Goal: Feedback & Contribution: Leave review/rating

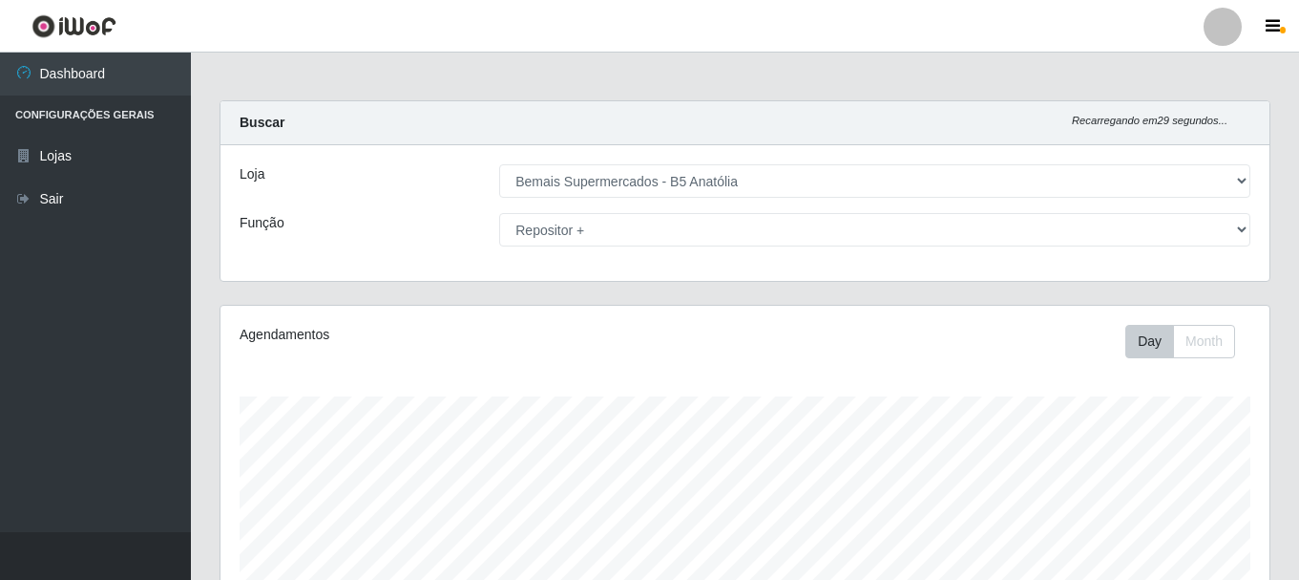
select select "405"
select select "82"
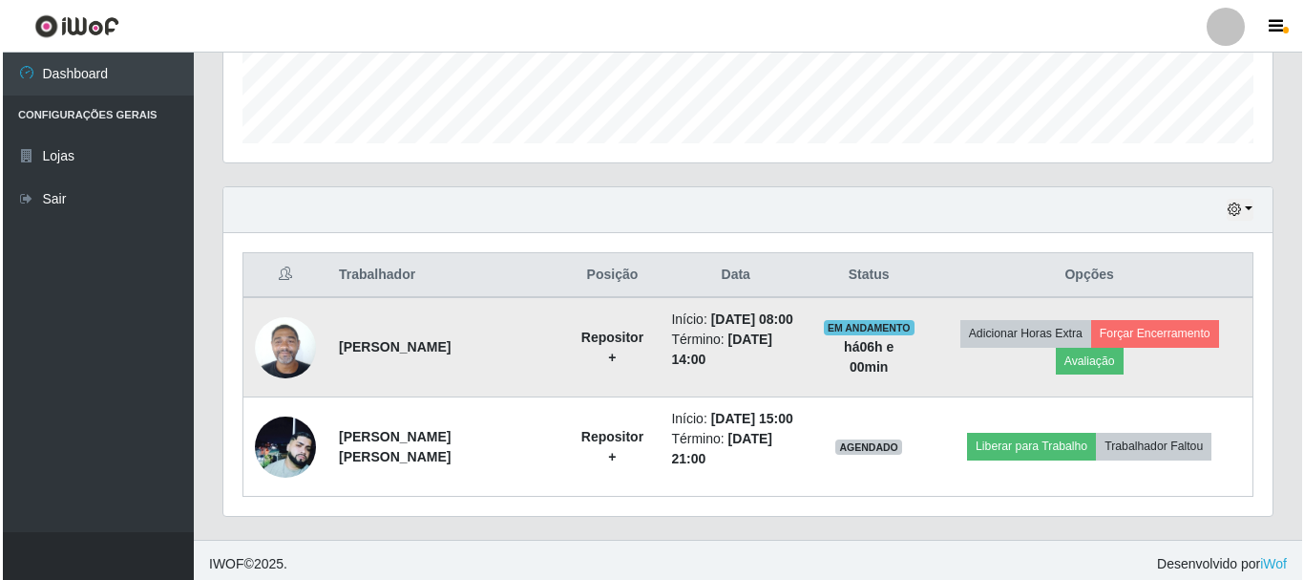
scroll to position [396, 1049]
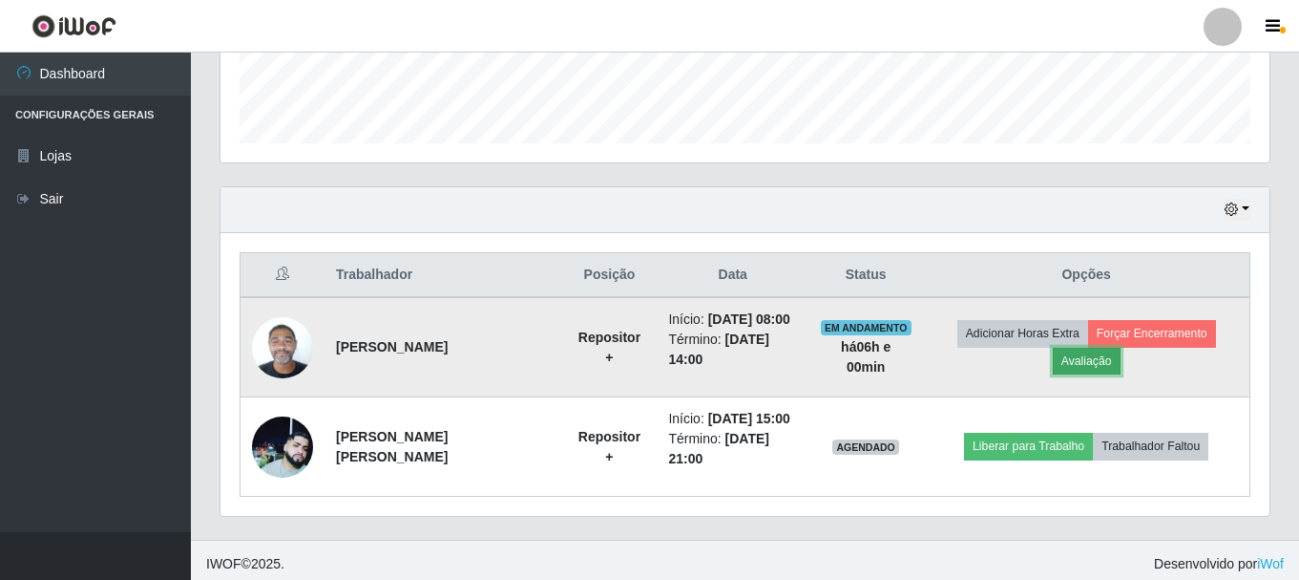
click at [1075, 366] on button "Avaliação" at bounding box center [1087, 361] width 68 height 27
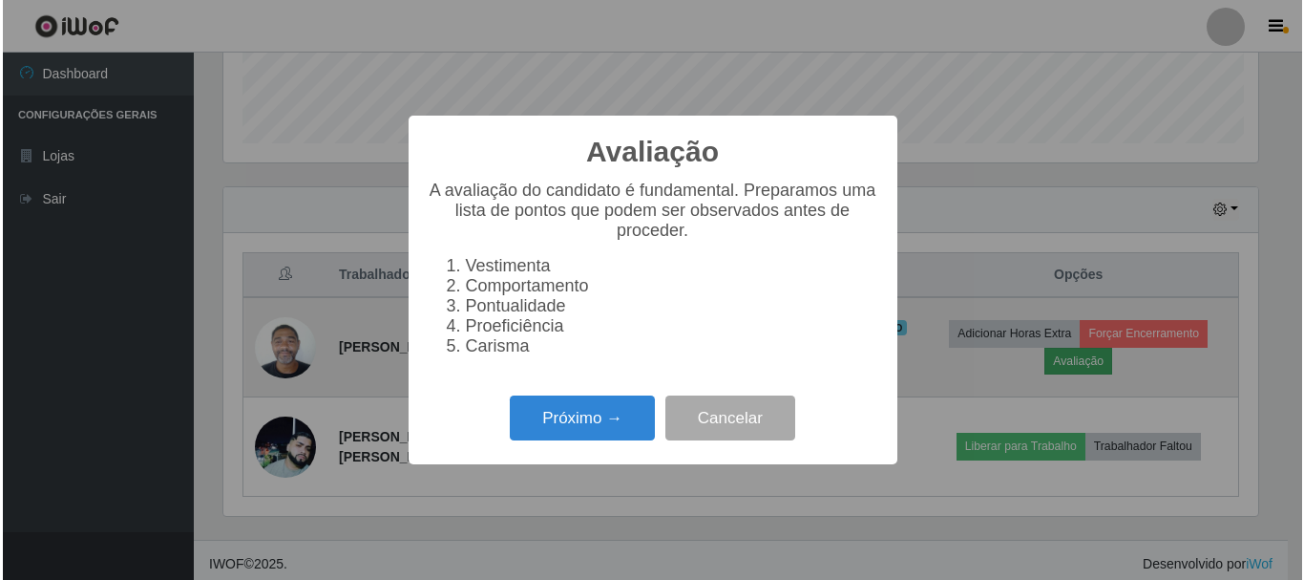
scroll to position [396, 1040]
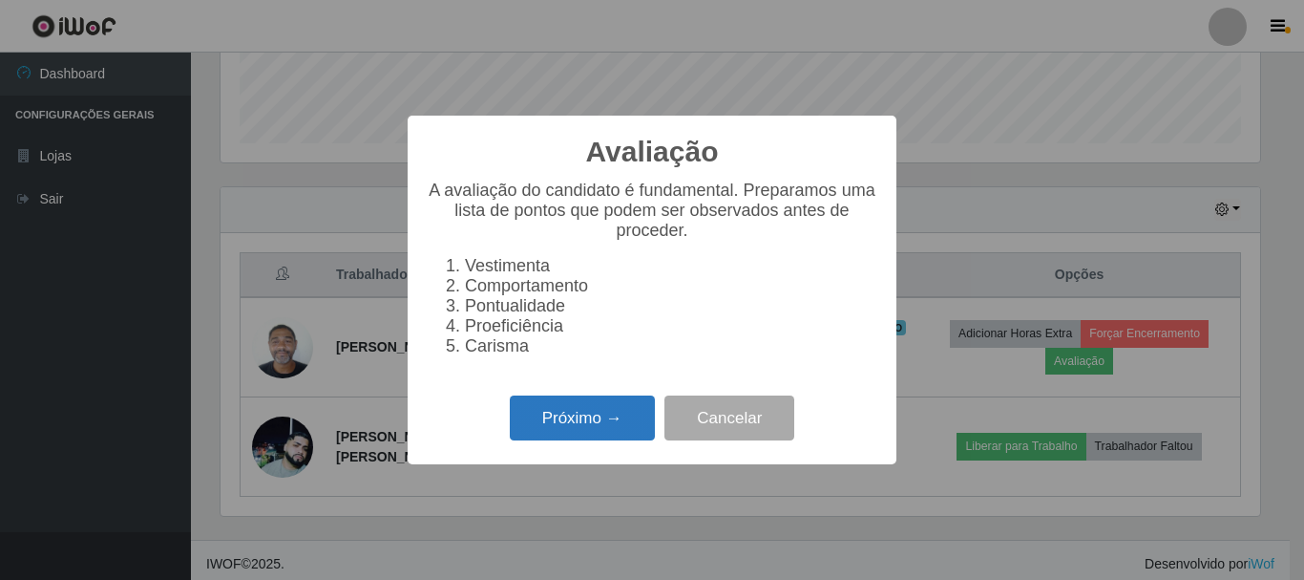
click at [594, 435] on button "Próximo →" at bounding box center [582, 417] width 145 height 45
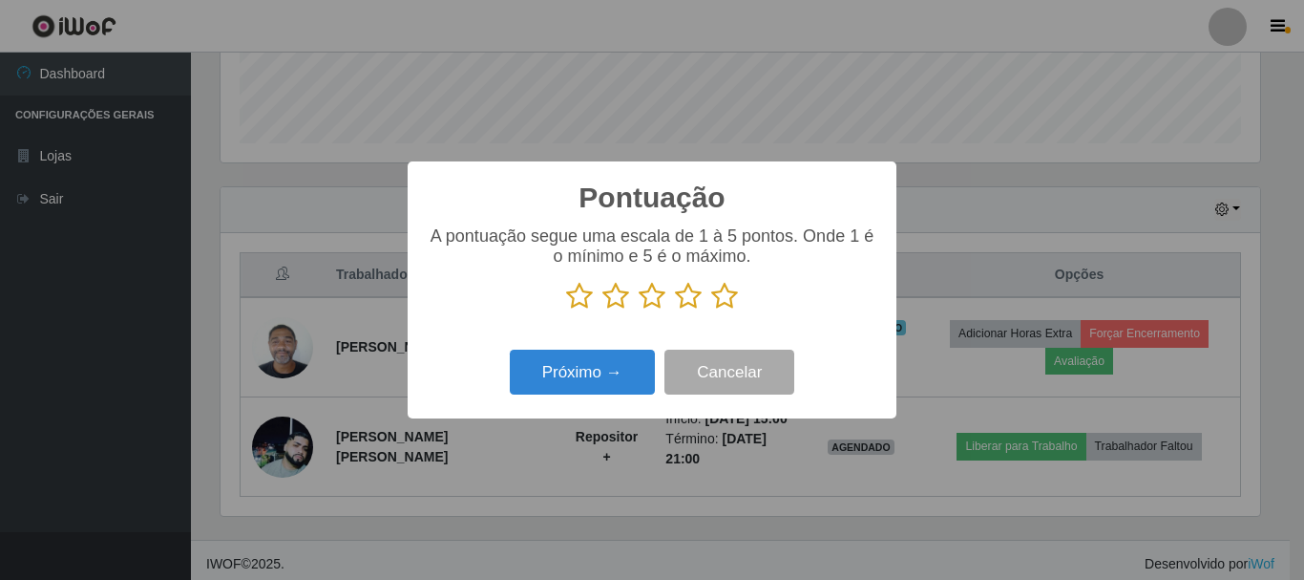
scroll to position [954392, 953749]
click at [725, 310] on icon at bounding box center [724, 296] width 27 height 29
click at [711, 310] on input "radio" at bounding box center [711, 310] width 0 height 0
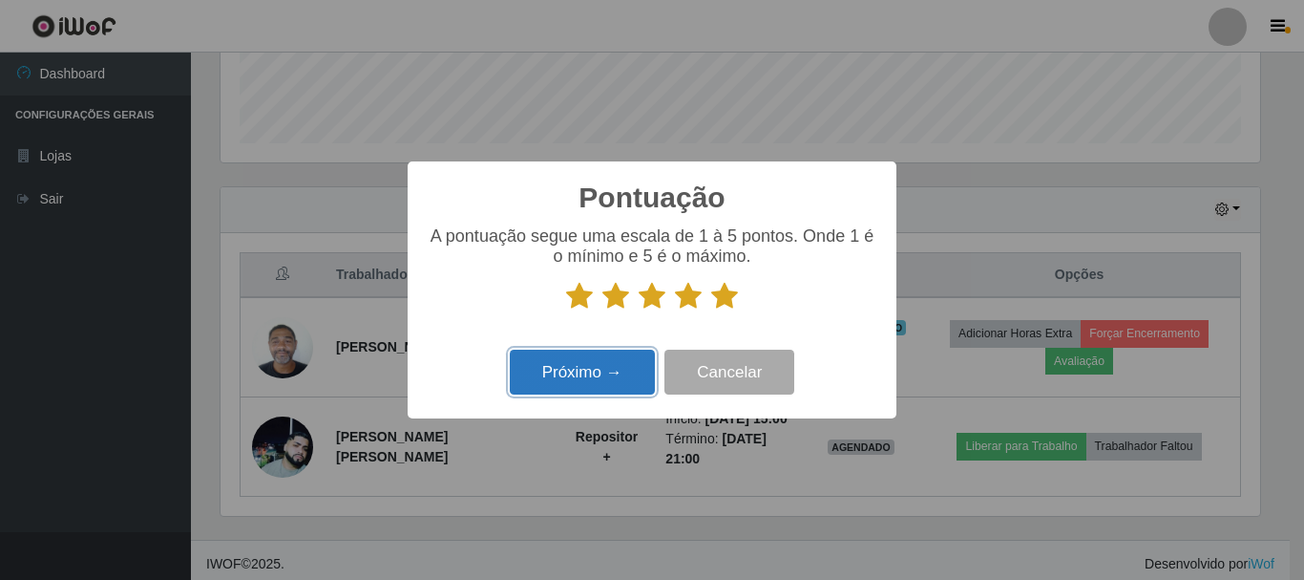
click at [597, 357] on button "Próximo →" at bounding box center [582, 371] width 145 height 45
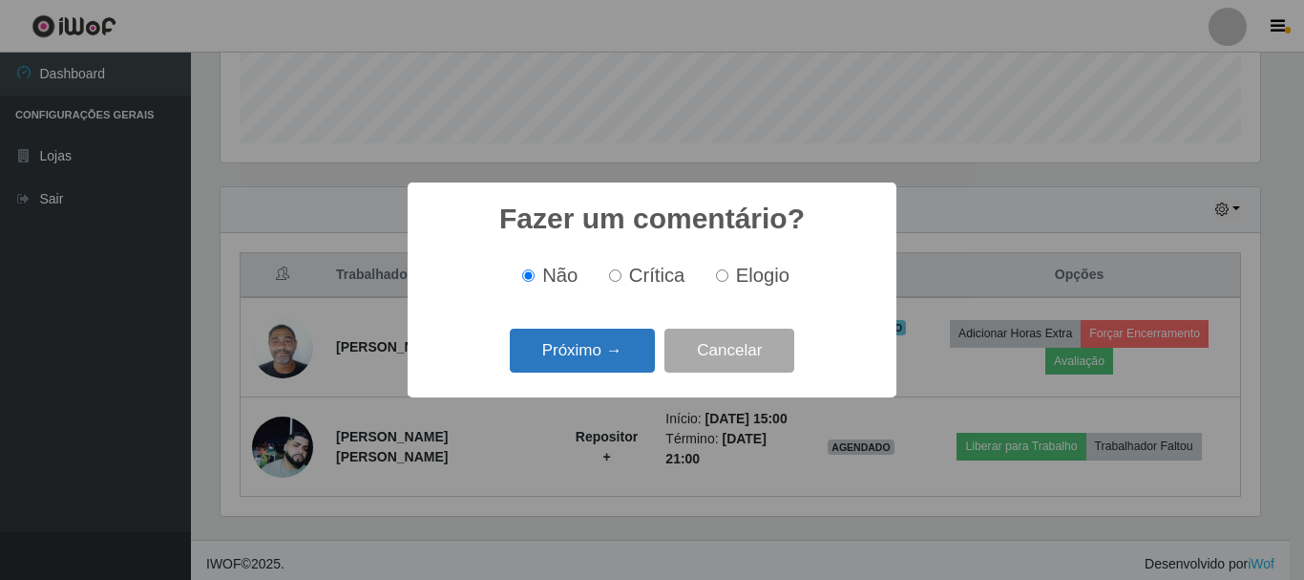
click at [628, 349] on button "Próximo →" at bounding box center [582, 350] width 145 height 45
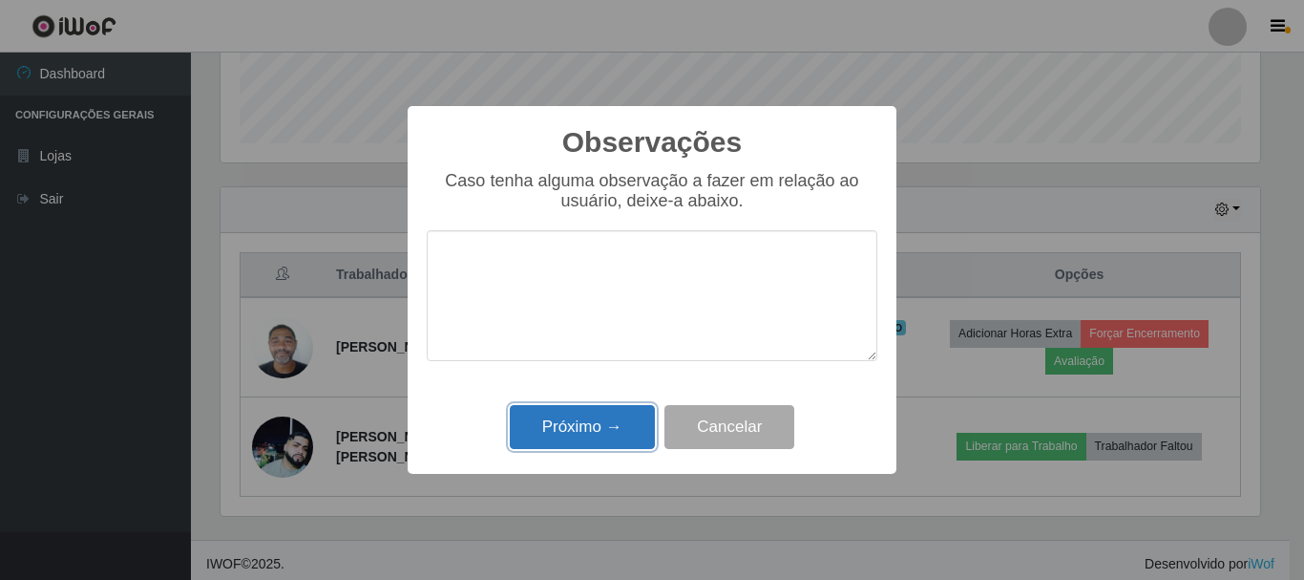
click at [597, 421] on button "Próximo →" at bounding box center [582, 427] width 145 height 45
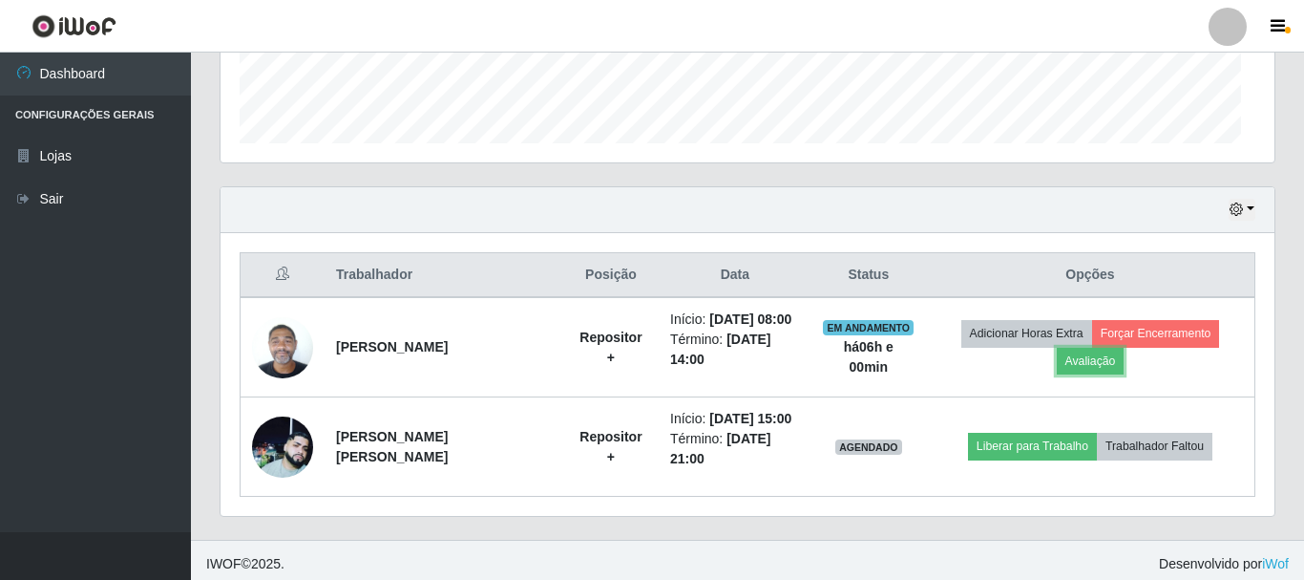
scroll to position [396, 1049]
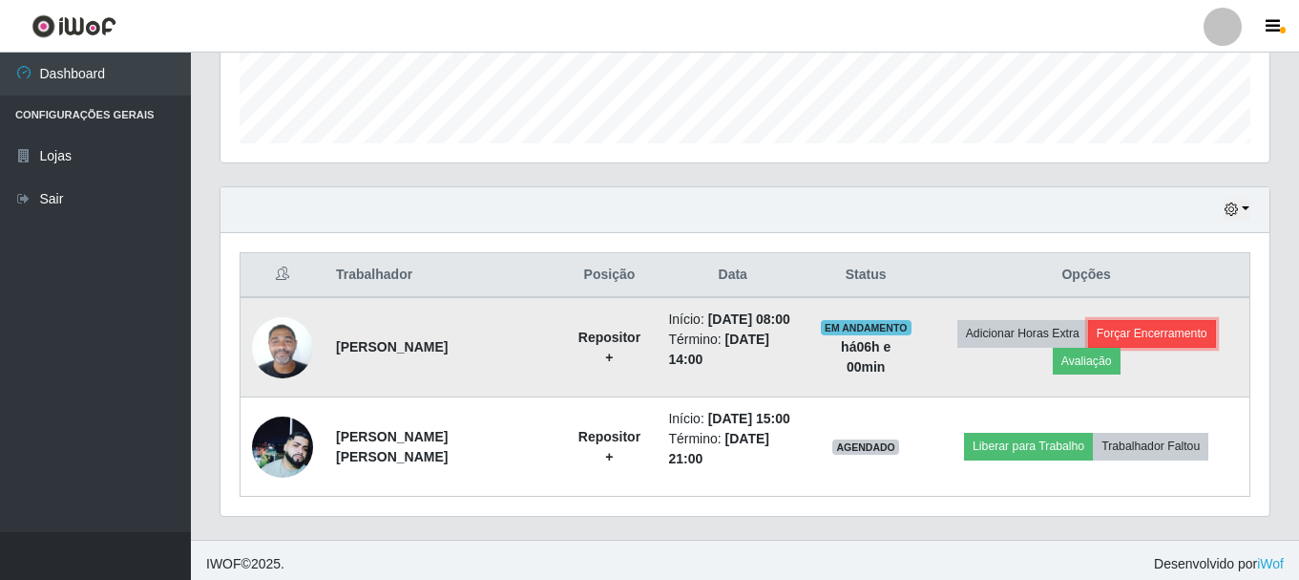
click at [1200, 322] on button "Forçar Encerramento" at bounding box center [1152, 333] width 128 height 27
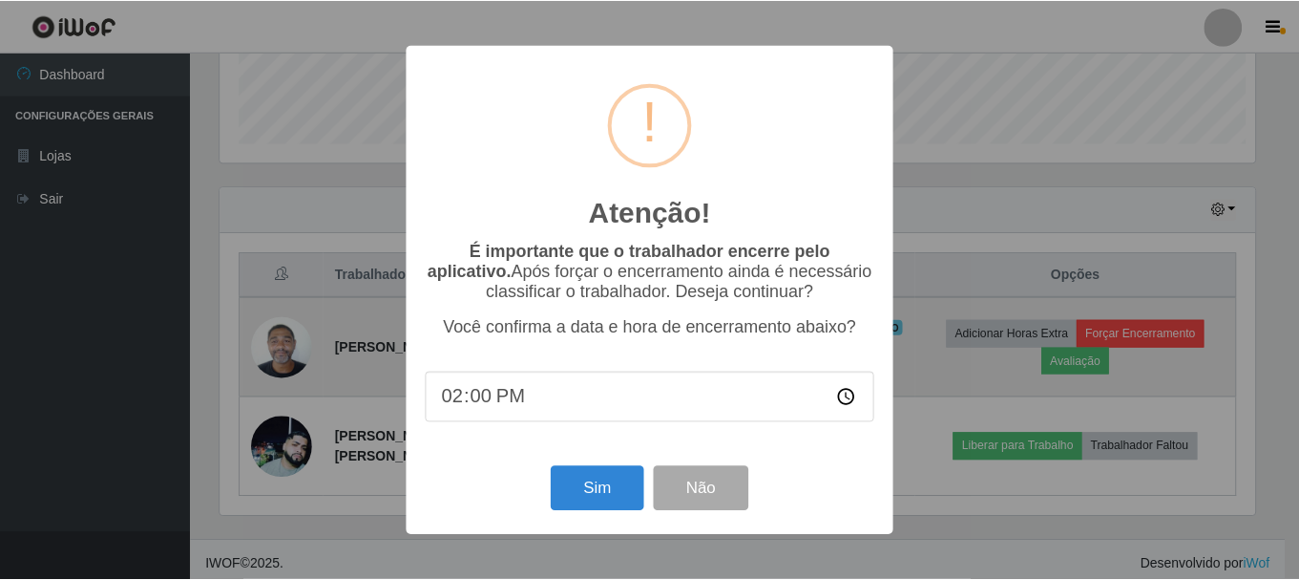
scroll to position [396, 1040]
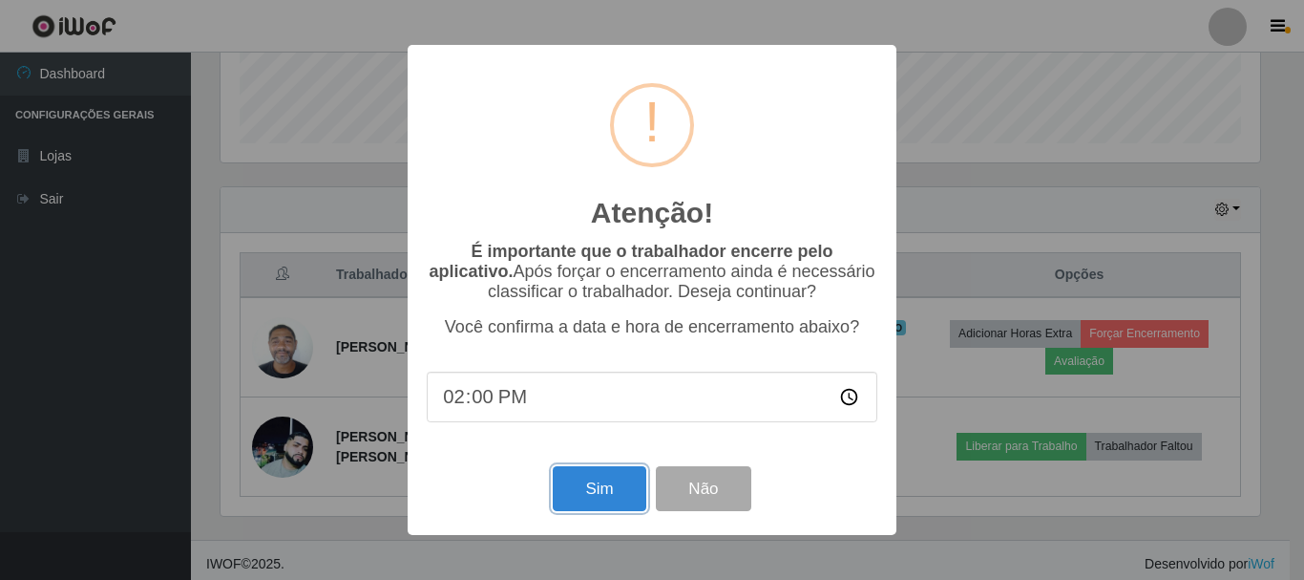
click at [579, 497] on button "Sim" at bounding box center [599, 488] width 93 height 45
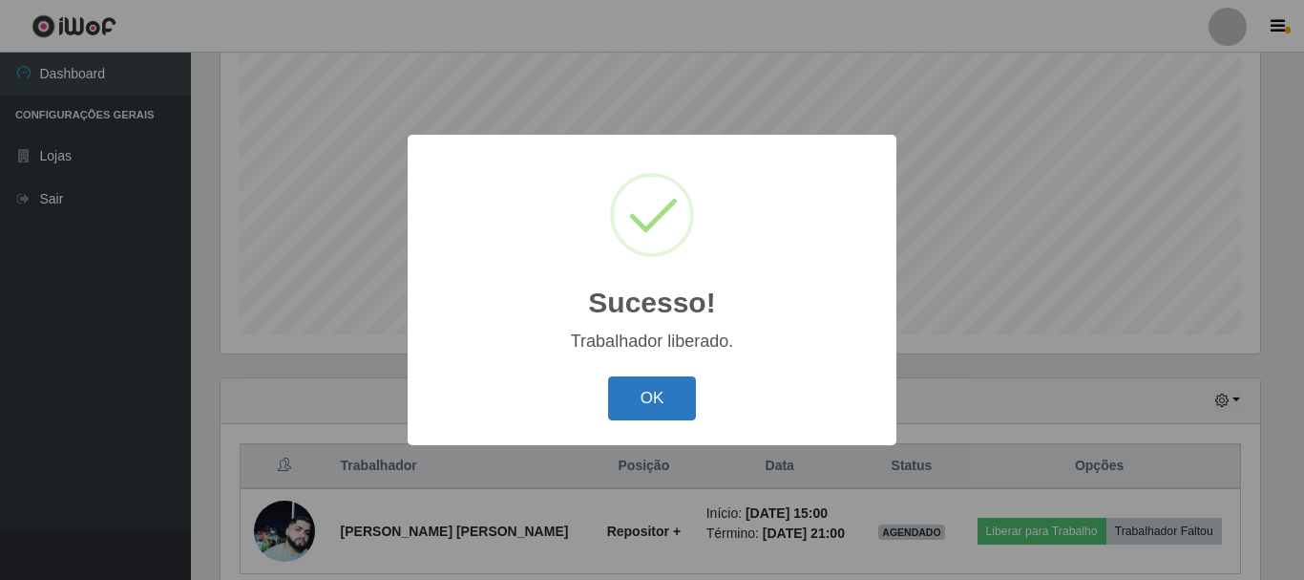
click at [657, 393] on button "OK" at bounding box center [652, 398] width 89 height 45
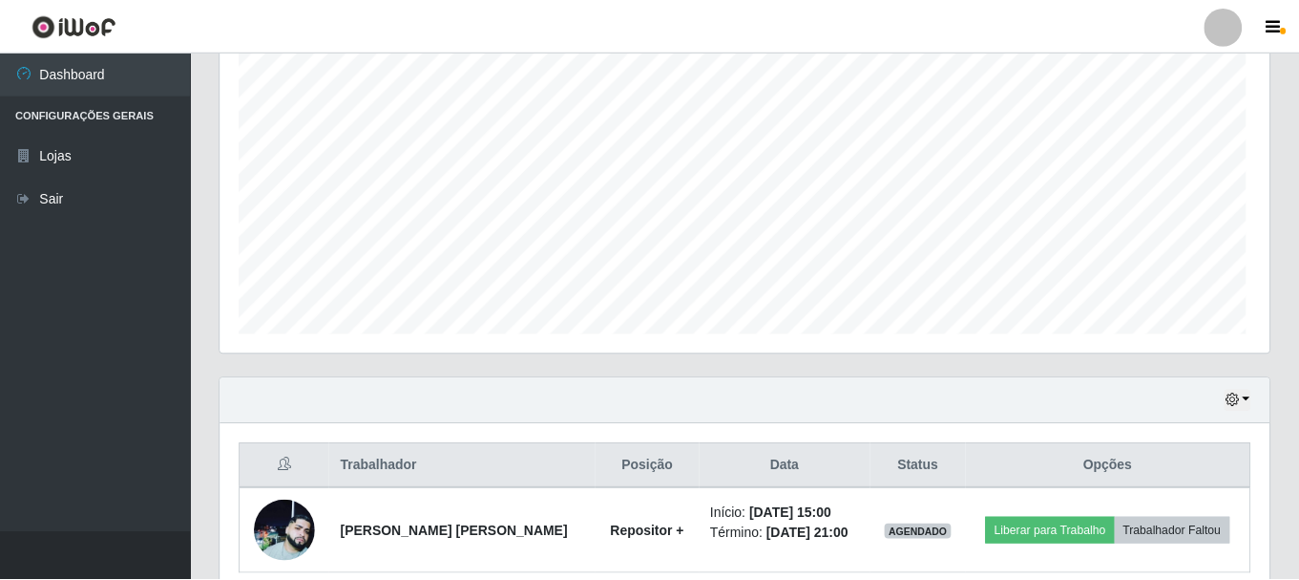
scroll to position [396, 1049]
